Goal: Navigation & Orientation: Find specific page/section

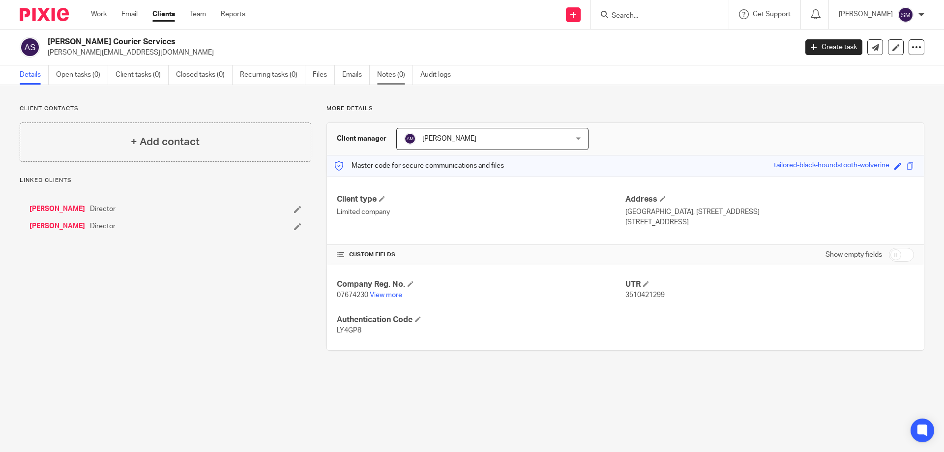
click at [401, 77] on link "Notes (0)" at bounding box center [395, 74] width 36 height 19
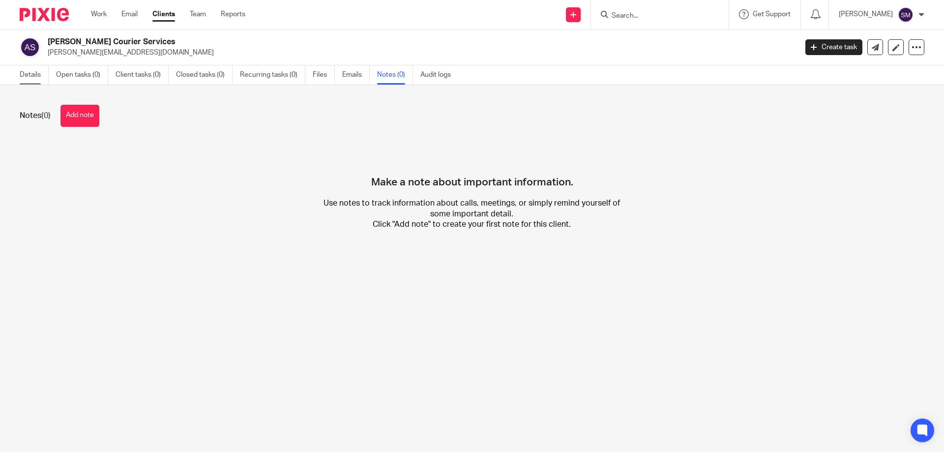
click at [33, 69] on link "Details" at bounding box center [34, 74] width 29 height 19
